Goal: Navigation & Orientation: Go to known website

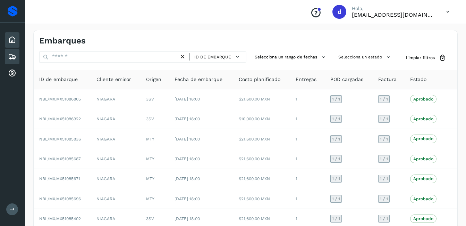
click at [10, 42] on icon at bounding box center [12, 40] width 8 height 8
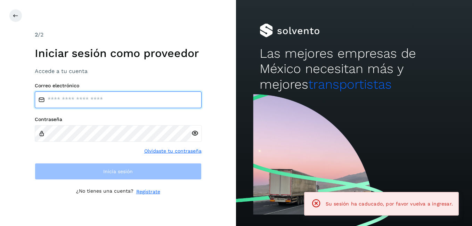
type input "**********"
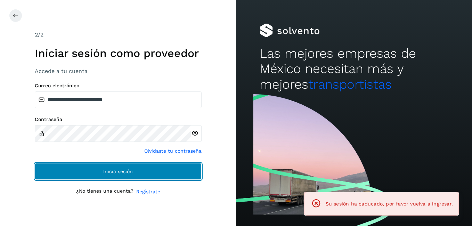
click at [149, 175] on button "Inicia sesión" at bounding box center [118, 171] width 167 height 17
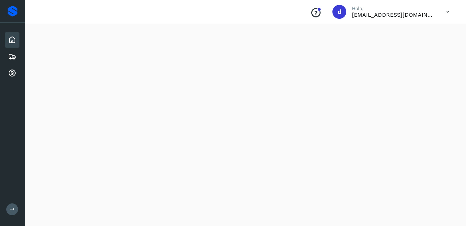
scroll to position [69, 0]
